Goal: Navigation & Orientation: Go to known website

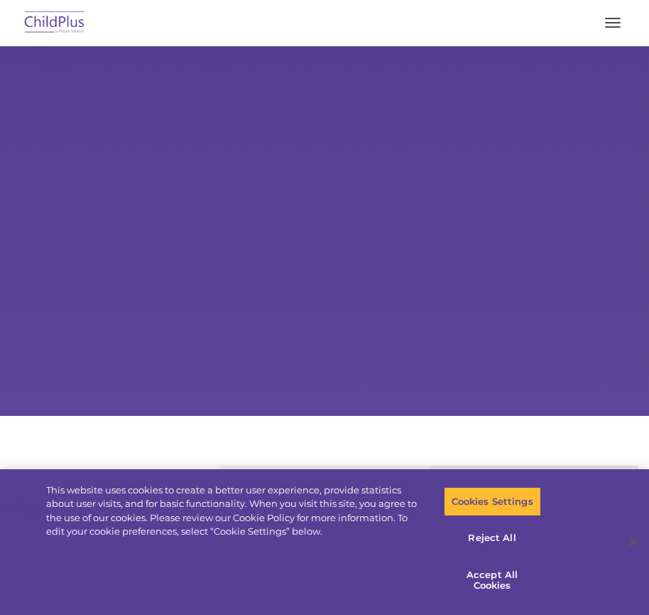
select select "MEDIUM"
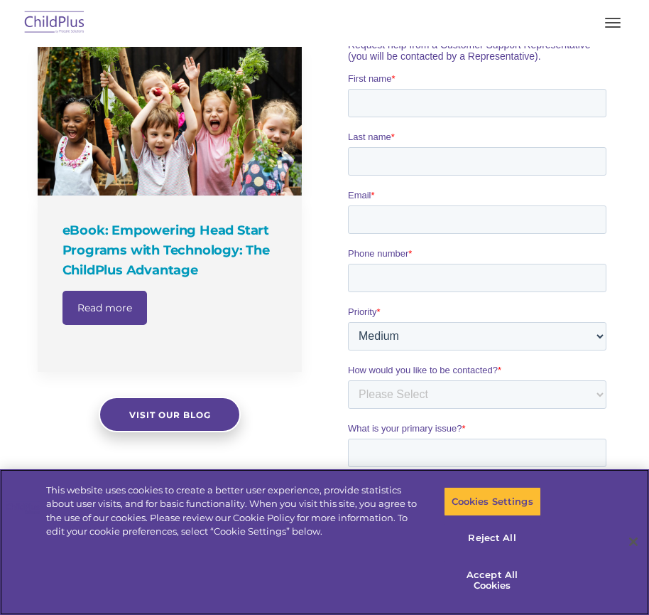
scroll to position [796, 0]
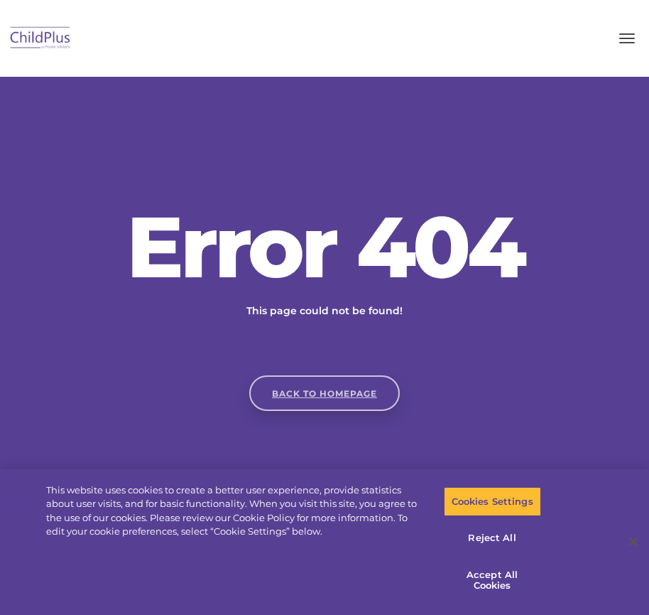
click at [306, 391] on link "Back to homepage" at bounding box center [324, 393] width 151 height 36
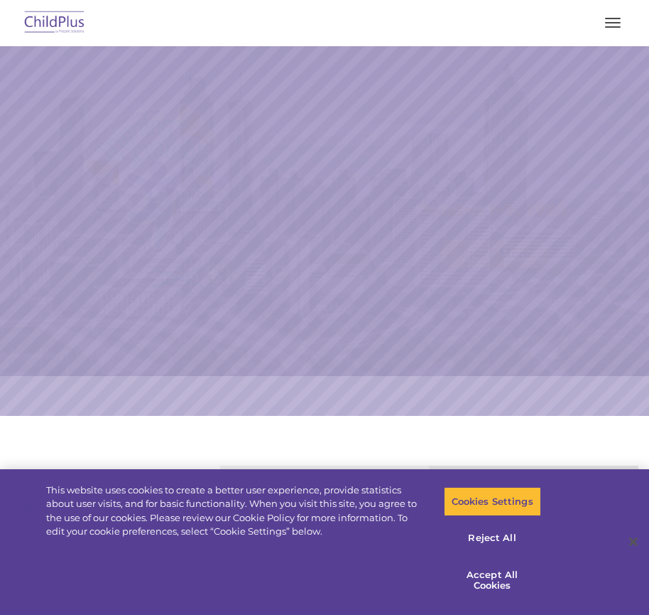
select select "MEDIUM"
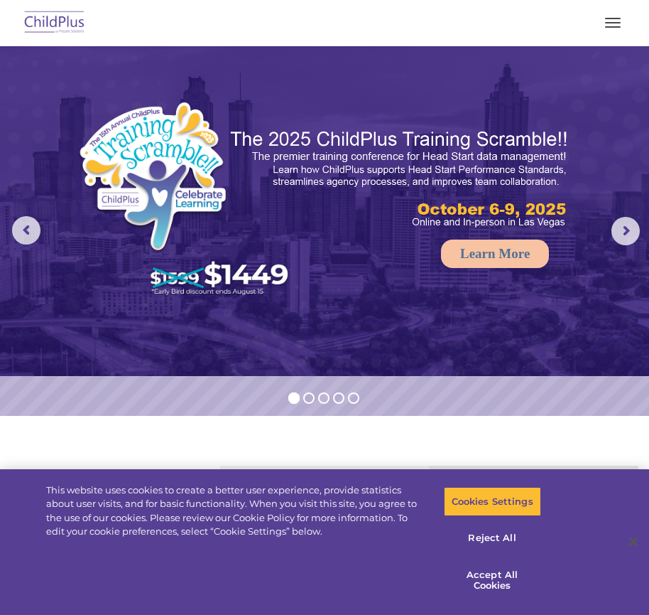
click at [632, 31] on div "Download Support | Schedule A Demo  MENU MENU Software ChildPlus: The original…" at bounding box center [324, 23] width 621 height 34
